Goal: Check status: Check status

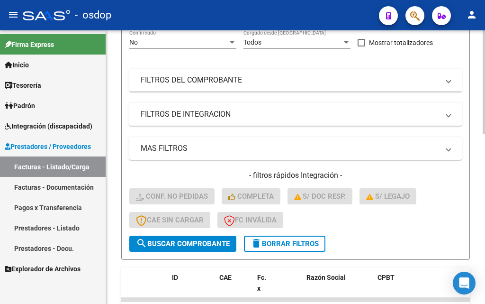
scroll to position [24, 0]
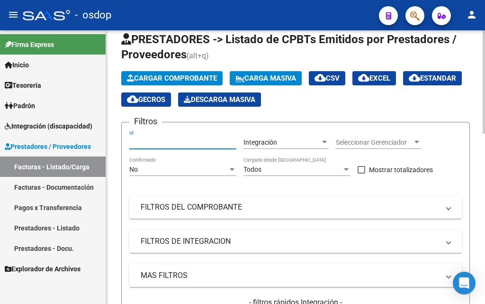
click at [148, 141] on input "Id" at bounding box center [182, 142] width 107 height 8
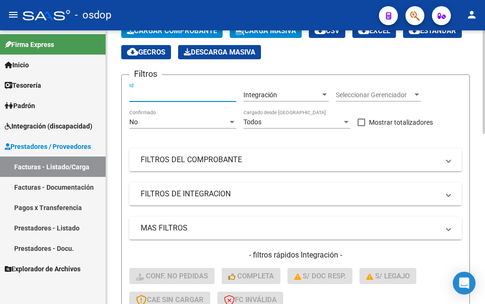
scroll to position [119, 0]
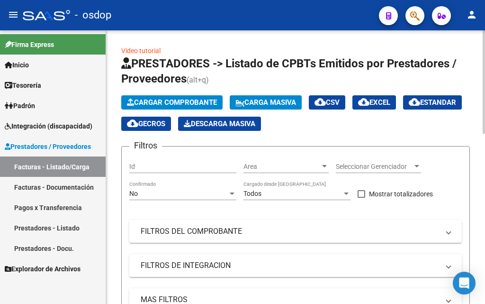
click at [136, 166] on input "Id" at bounding box center [182, 166] width 107 height 8
paste input "243511"
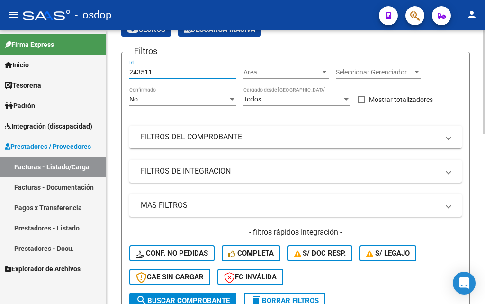
scroll to position [95, 0]
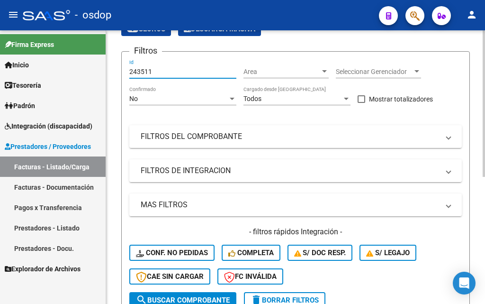
click at [185, 292] on button "search Buscar Comprobante" at bounding box center [182, 300] width 107 height 16
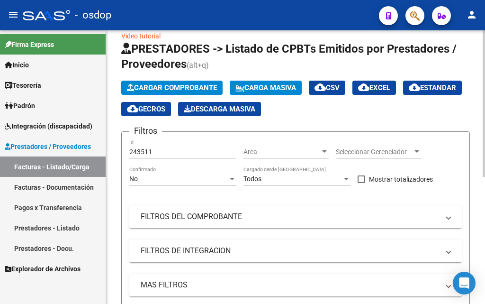
scroll to position [0, 0]
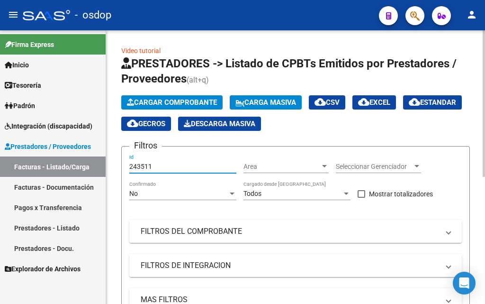
click at [159, 168] on input "243511" at bounding box center [182, 166] width 107 height 8
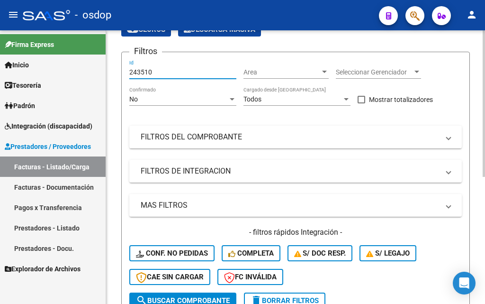
scroll to position [95, 0]
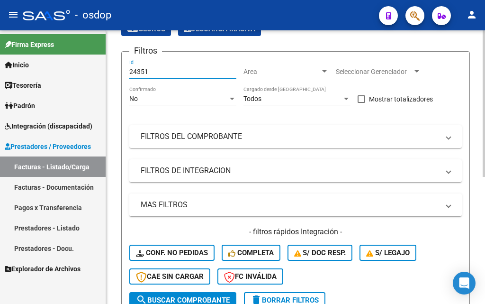
type input "243511"
click at [167, 296] on span "search Buscar Comprobante" at bounding box center [183, 300] width 94 height 9
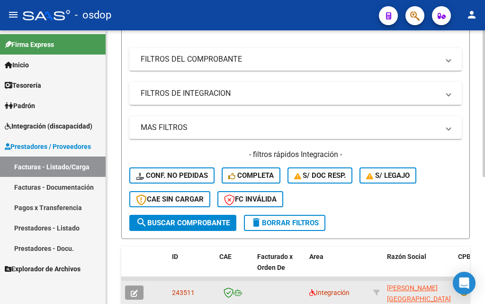
scroll to position [189, 0]
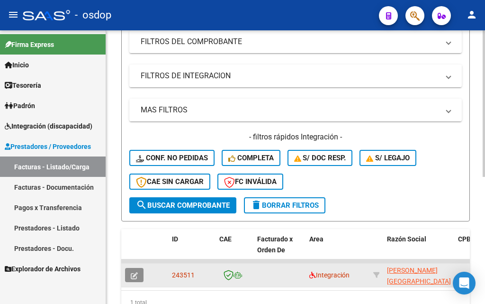
click at [135, 277] on icon "button" at bounding box center [134, 275] width 7 height 7
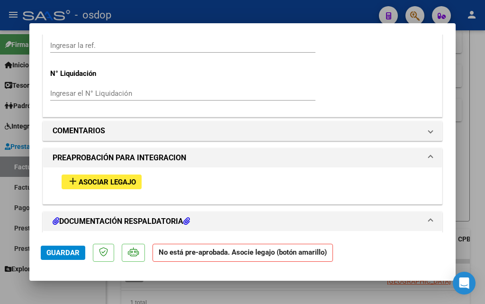
scroll to position [853, 0]
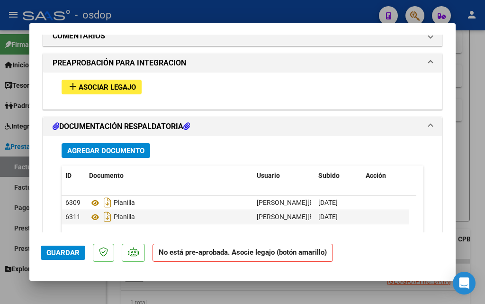
click at [90, 87] on span "Asociar Legajo" at bounding box center [107, 87] width 57 height 9
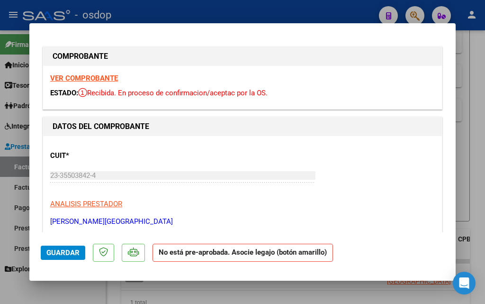
scroll to position [0, 0]
type input "$ 0,00"
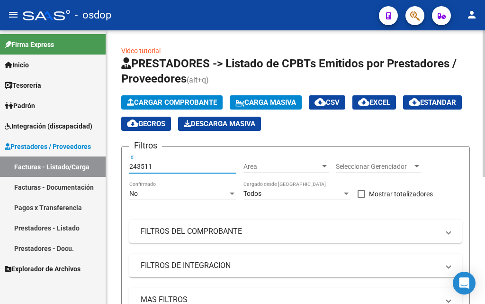
click at [130, 163] on input "243511" at bounding box center [182, 166] width 107 height 8
drag, startPoint x: 130, startPoint y: 163, endPoint x: 169, endPoint y: 156, distance: 39.0
click at [166, 158] on div "243511 Id" at bounding box center [182, 163] width 107 height 19
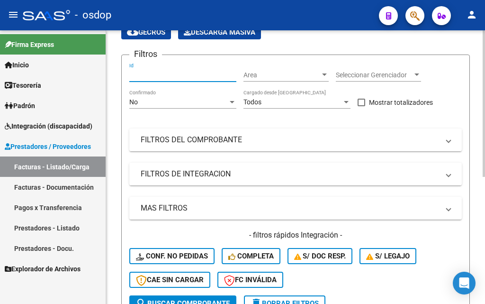
scroll to position [142, 0]
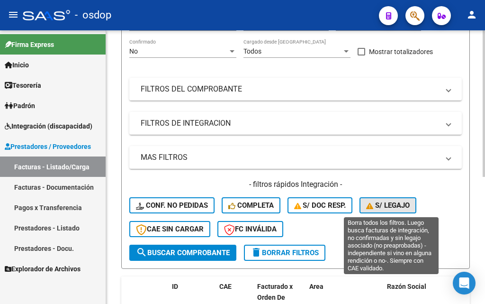
click at [381, 205] on span "S/ legajo" at bounding box center [388, 205] width 44 height 9
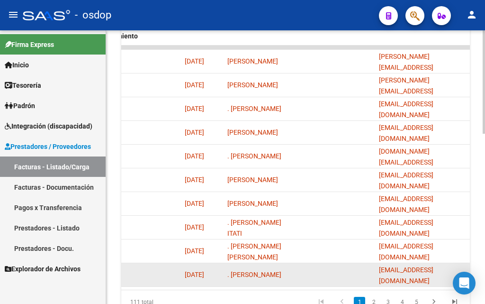
scroll to position [450, 0]
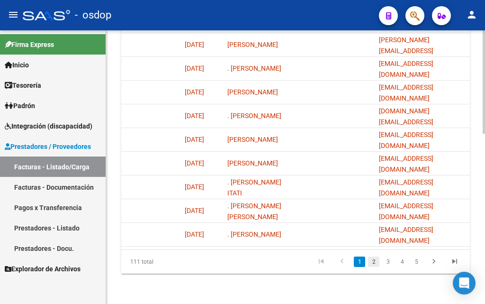
click at [372, 263] on link "2" at bounding box center [373, 261] width 11 height 10
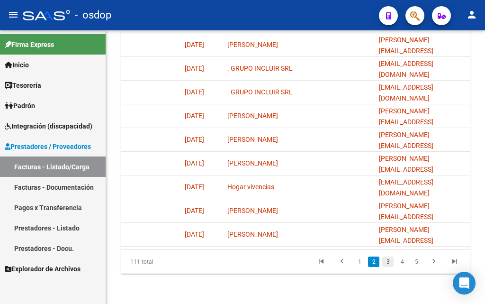
click at [389, 261] on link "3" at bounding box center [387, 261] width 11 height 10
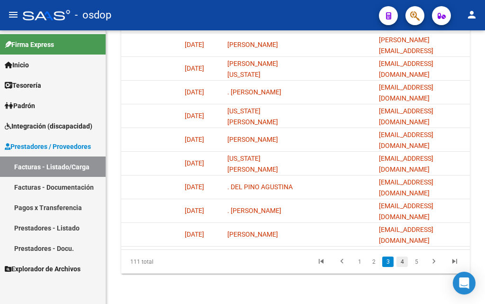
click at [403, 264] on link "4" at bounding box center [401, 261] width 11 height 10
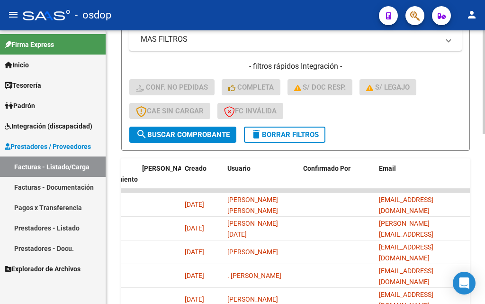
scroll to position [258, 0]
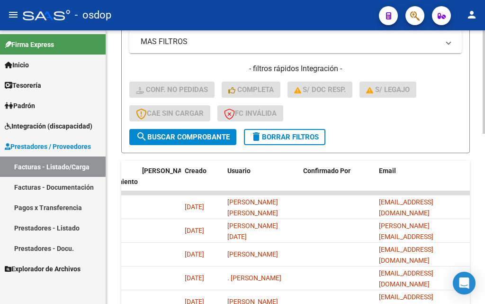
click at [484, 224] on div at bounding box center [484, 180] width 2 height 103
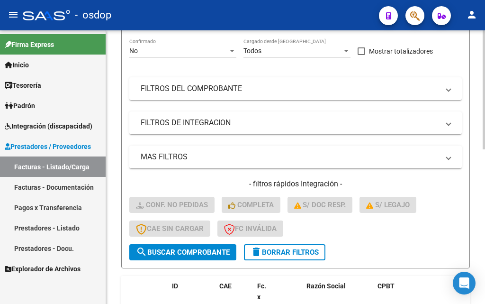
scroll to position [142, 0]
click at [288, 250] on span "delete Borrar Filtros" at bounding box center [285, 252] width 68 height 9
